Goal: Book appointment/travel/reservation

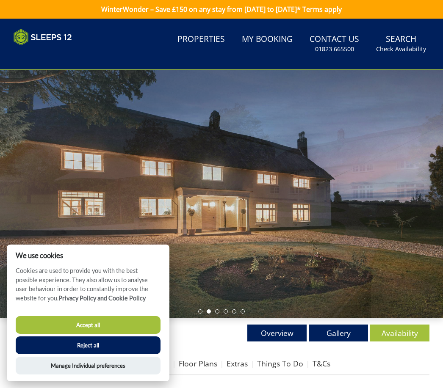
click at [73, 348] on button "Reject all" at bounding box center [88, 345] width 145 height 18
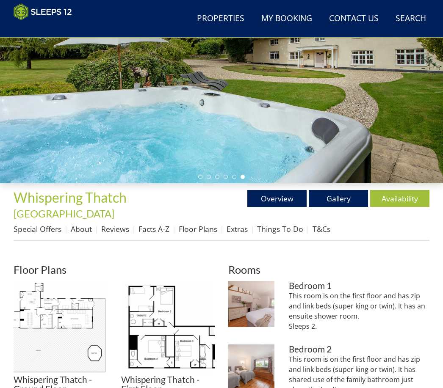
scroll to position [121, 0]
click at [397, 201] on link "Availability" at bounding box center [399, 198] width 59 height 17
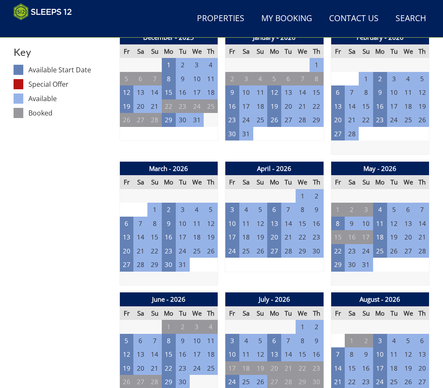
scroll to position [469, 0]
click at [335, 244] on td "22" at bounding box center [337, 251] width 14 height 14
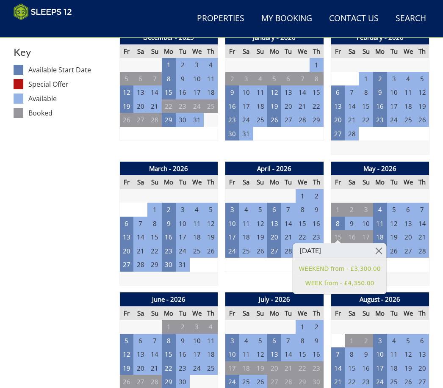
click at [339, 286] on link "WEEK from - £4,350.00" at bounding box center [340, 283] width 82 height 9
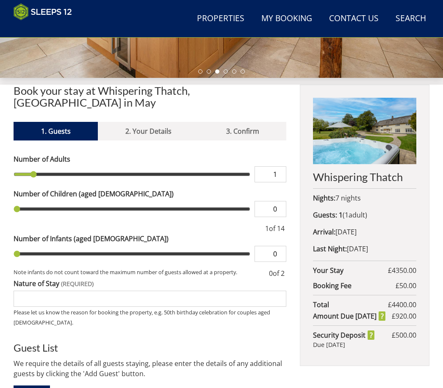
scroll to position [226, 0]
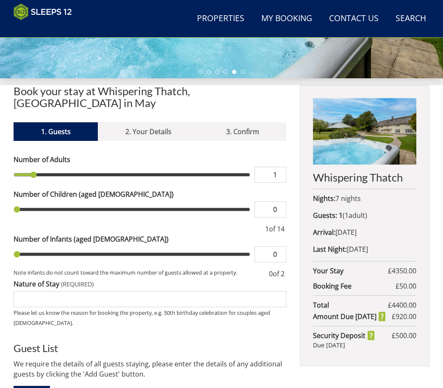
click at [269, 167] on input "1" at bounding box center [270, 175] width 32 height 16
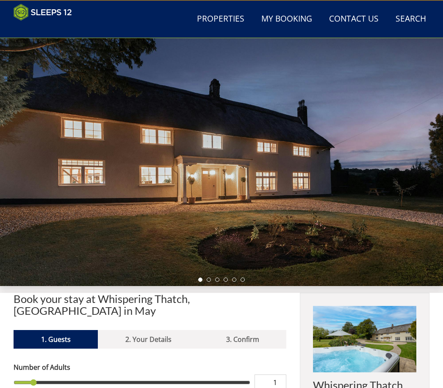
scroll to position [0, 0]
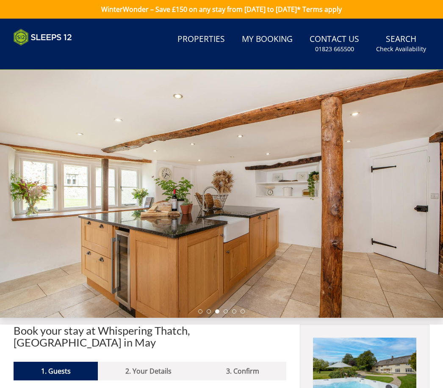
click at [194, 42] on link "Properties" at bounding box center [201, 39] width 54 height 19
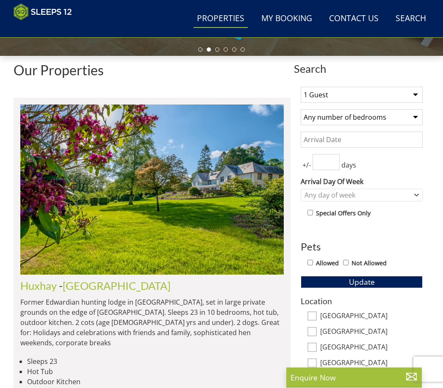
scroll to position [248, 0]
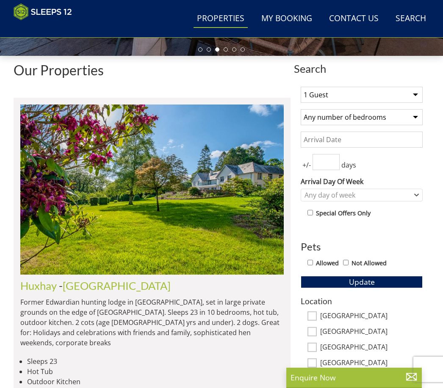
click at [411, 100] on select "1 Guest 2 Guests 3 Guests 4 Guests 5 Guests 6 Guests 7 Guests 8 Guests 9 Guests…" at bounding box center [361, 95] width 122 height 16
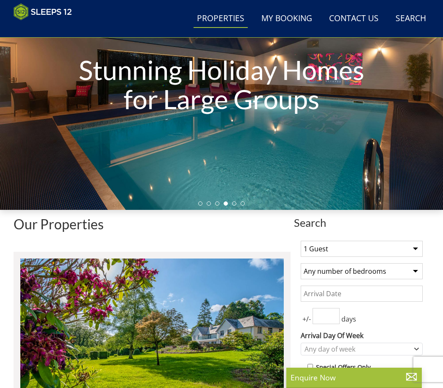
scroll to position [0, 0]
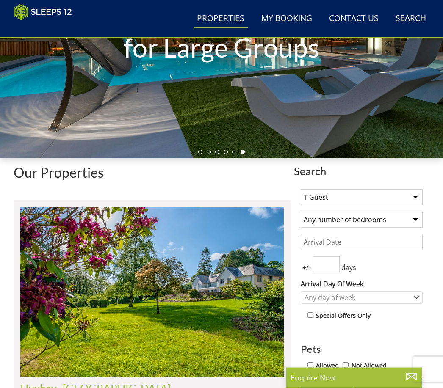
scroll to position [143, 0]
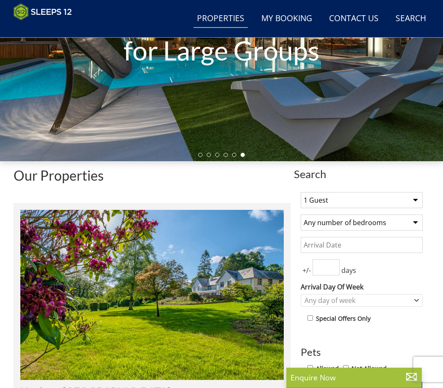
click at [410, 201] on select "1 Guest 2 Guests 3 Guests 4 Guests 5 Guests 6 Guests 7 Guests 8 Guests 9 Guests…" at bounding box center [361, 200] width 122 height 16
select select "16"
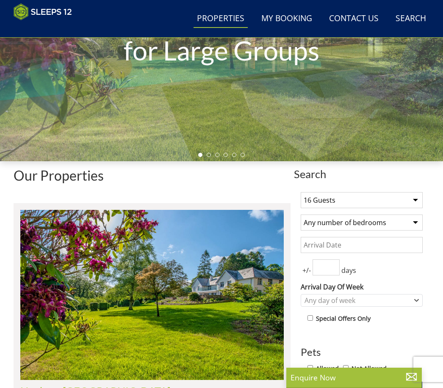
click at [415, 227] on select "Any number of bedrooms 4 Bedrooms 5 Bedrooms 6 Bedrooms 7 Bedrooms 8 Bedrooms 9…" at bounding box center [361, 223] width 122 height 16
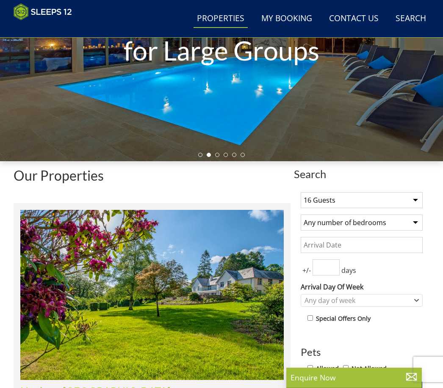
select select "10"
click at [316, 250] on input "Date" at bounding box center [361, 245] width 122 height 16
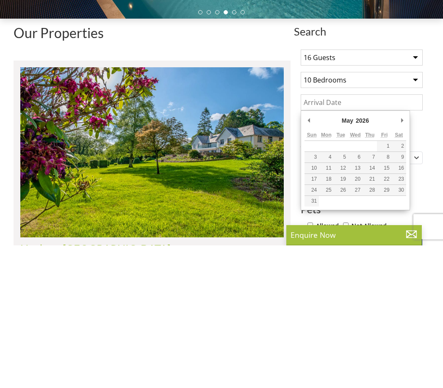
type input "[DATE]"
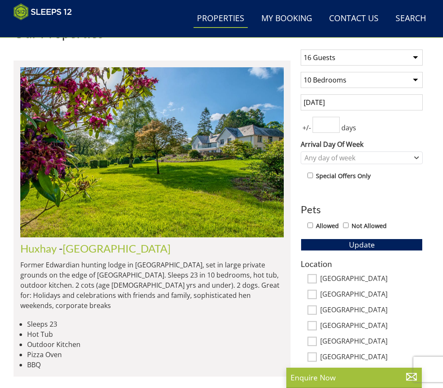
click at [323, 124] on input "number" at bounding box center [325, 125] width 27 height 16
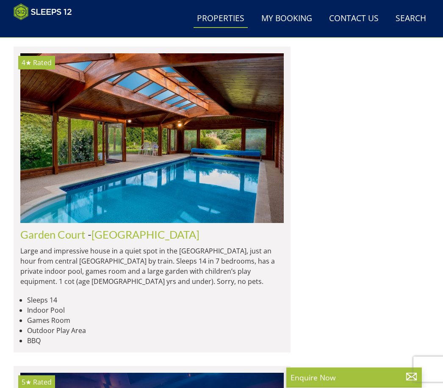
scroll to position [1599, 0]
type input "1"
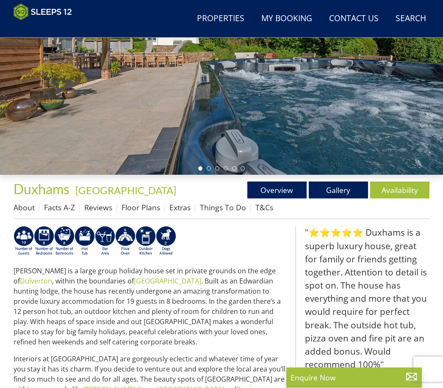
scroll to position [130, 0]
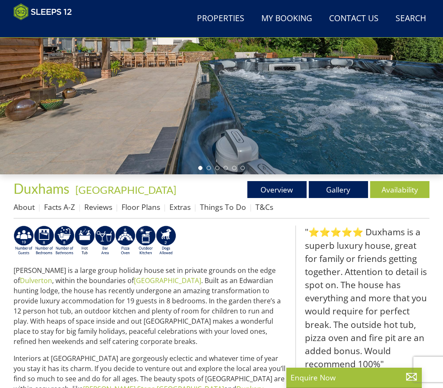
click at [385, 193] on link "Availability" at bounding box center [399, 189] width 59 height 17
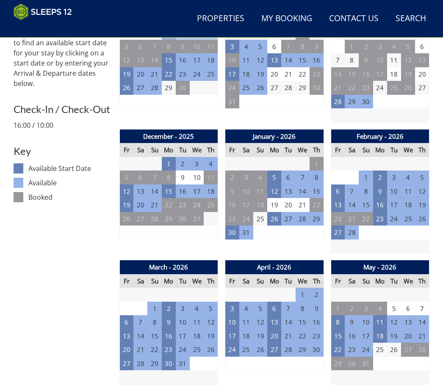
scroll to position [358, 0]
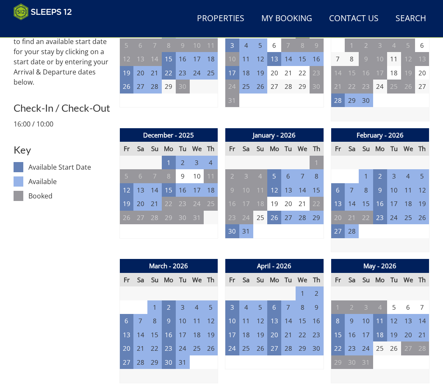
click at [337, 343] on td "22" at bounding box center [337, 348] width 14 height 14
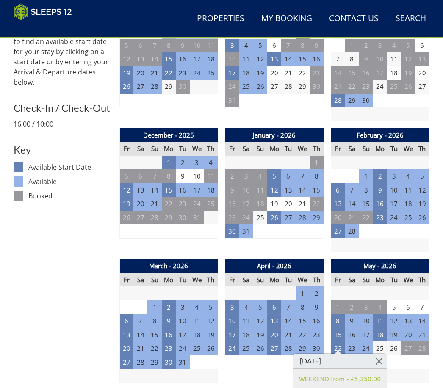
click at [311, 383] on link "WEEKEND from - £5,350.00" at bounding box center [340, 379] width 82 height 9
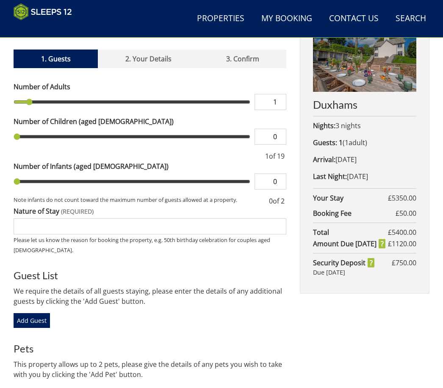
scroll to position [298, 0]
